Goal: Information Seeking & Learning: Learn about a topic

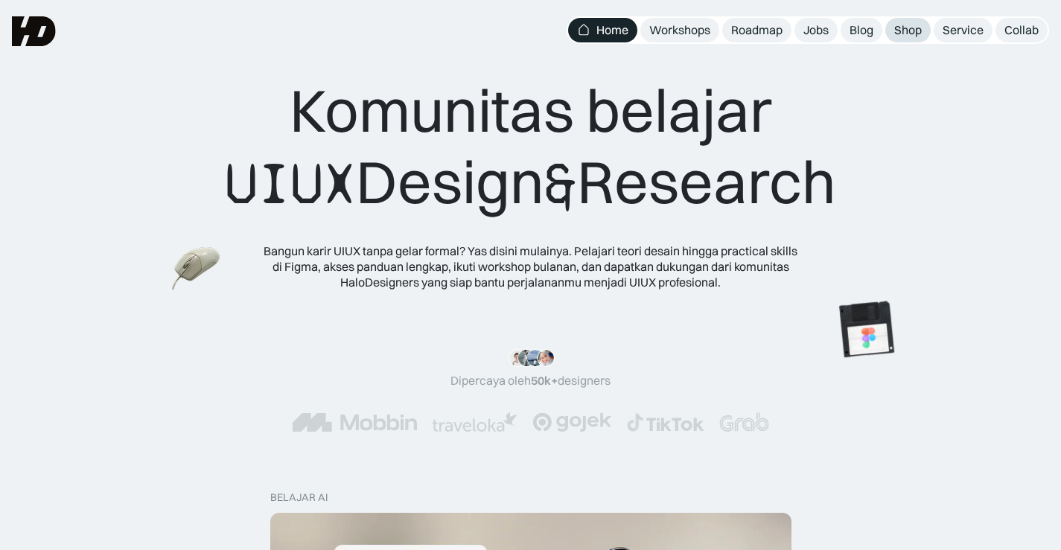
click at [903, 32] on div "Shop" at bounding box center [908, 30] width 28 height 16
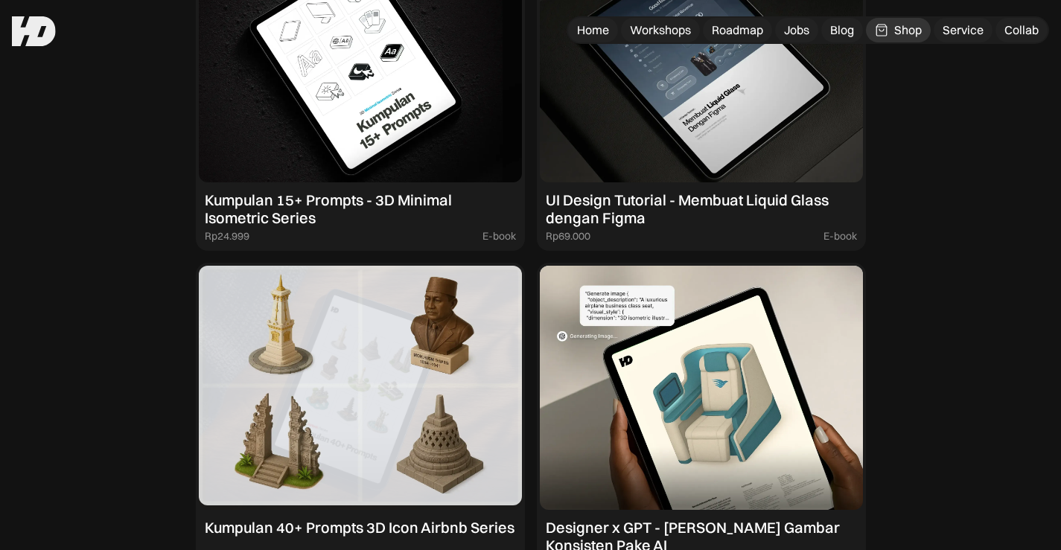
scroll to position [1490, 0]
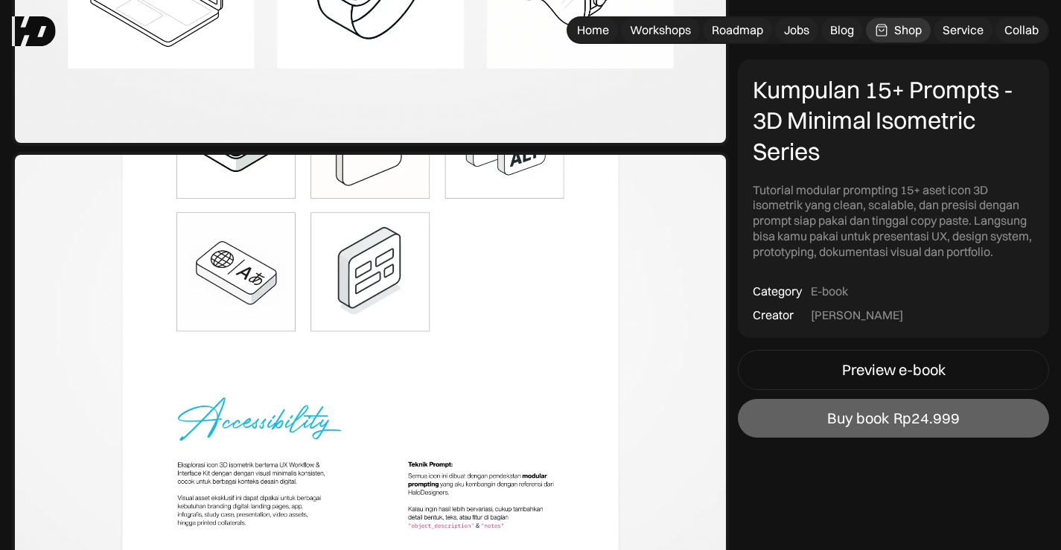
scroll to position [1837, 0]
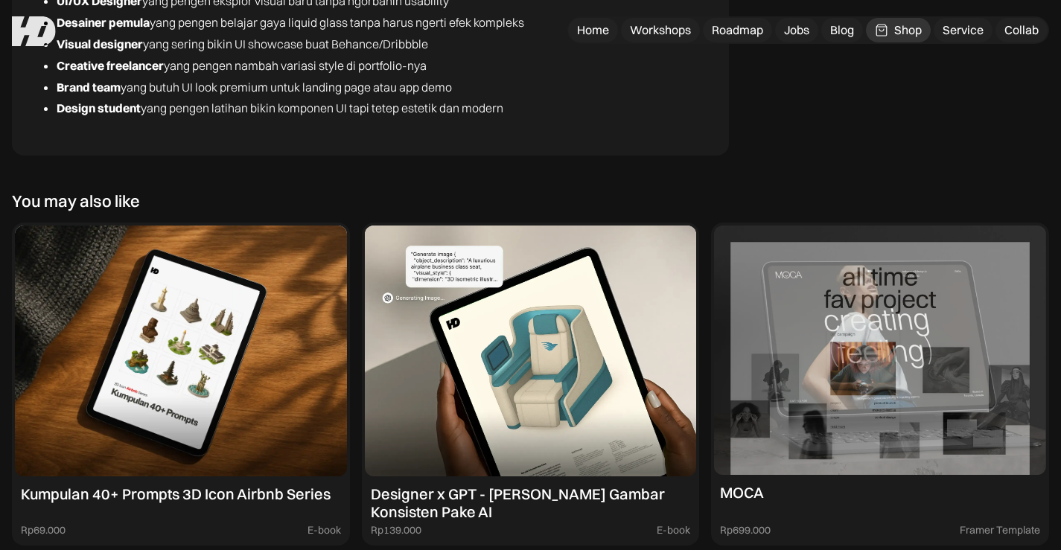
scroll to position [4504, 0]
